Goal: Information Seeking & Learning: Understand process/instructions

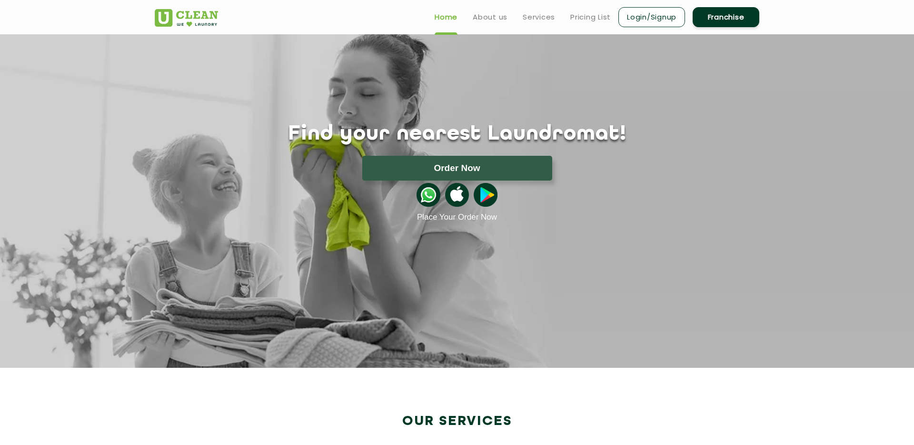
click at [730, 20] on link "Franchise" at bounding box center [726, 17] width 67 height 20
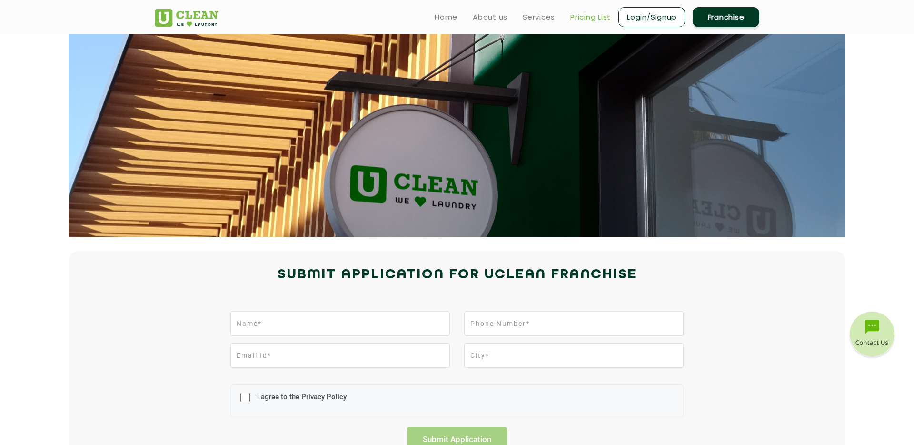
click at [594, 20] on link "Pricing List" at bounding box center [590, 16] width 40 height 11
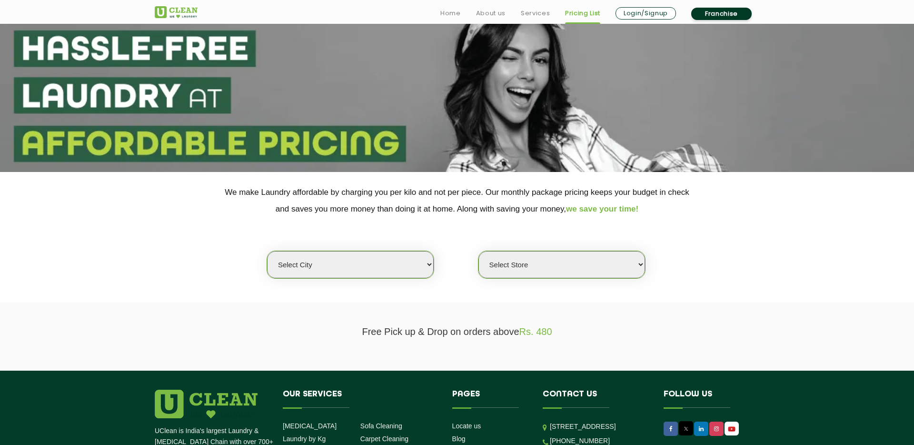
scroll to position [97, 0]
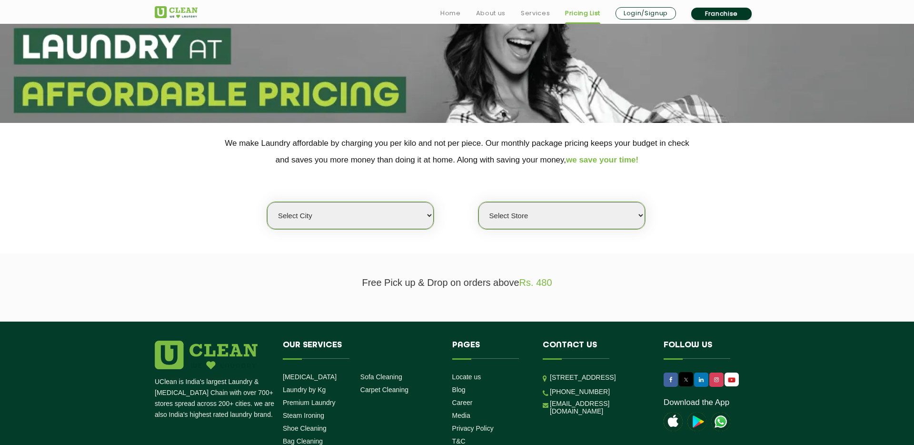
click at [367, 218] on select "Select city [GEOGRAPHIC_DATA] [GEOGRAPHIC_DATA] [GEOGRAPHIC_DATA] [GEOGRAPHIC_D…" at bounding box center [350, 215] width 167 height 27
select select "79"
click at [267, 202] on select "Select city [GEOGRAPHIC_DATA] [GEOGRAPHIC_DATA] [GEOGRAPHIC_DATA] [GEOGRAPHIC_D…" at bounding box center [350, 215] width 167 height 27
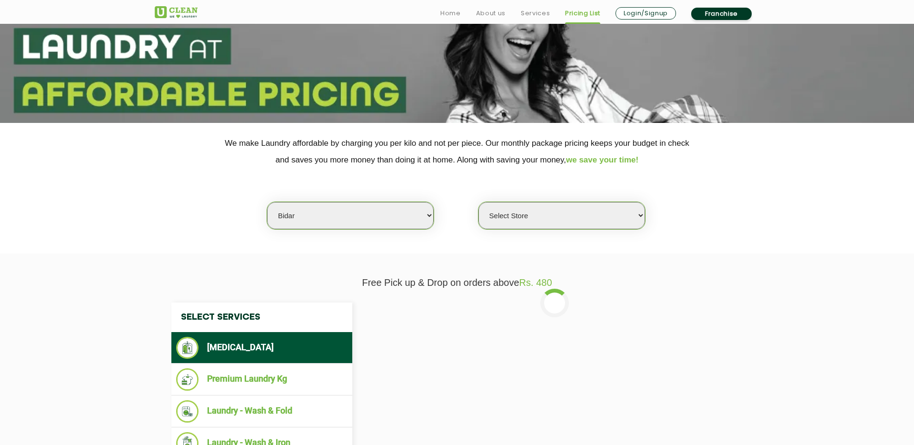
click at [539, 218] on select "Select Store" at bounding box center [561, 215] width 167 height 27
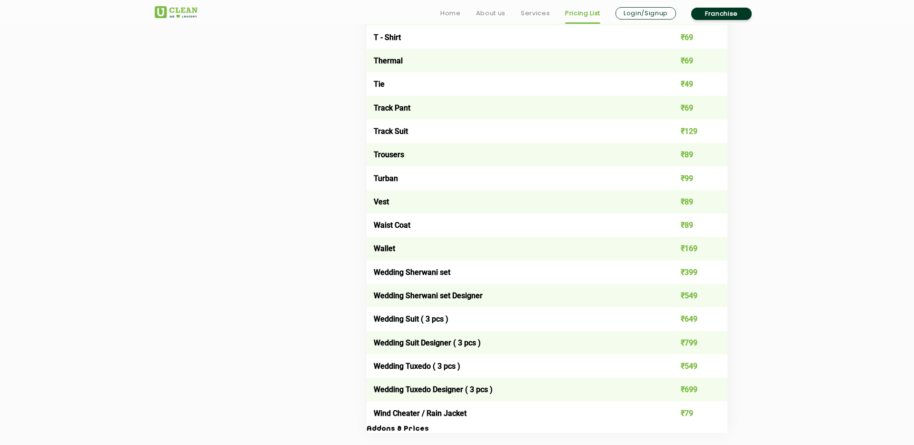
scroll to position [1913, 0]
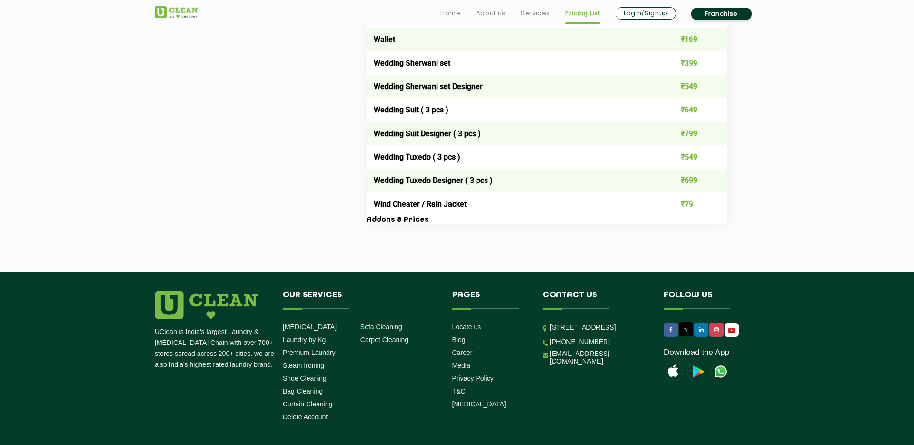
click at [732, 17] on link "Franchise" at bounding box center [721, 14] width 60 height 12
